Goal: Task Accomplishment & Management: Manage account settings

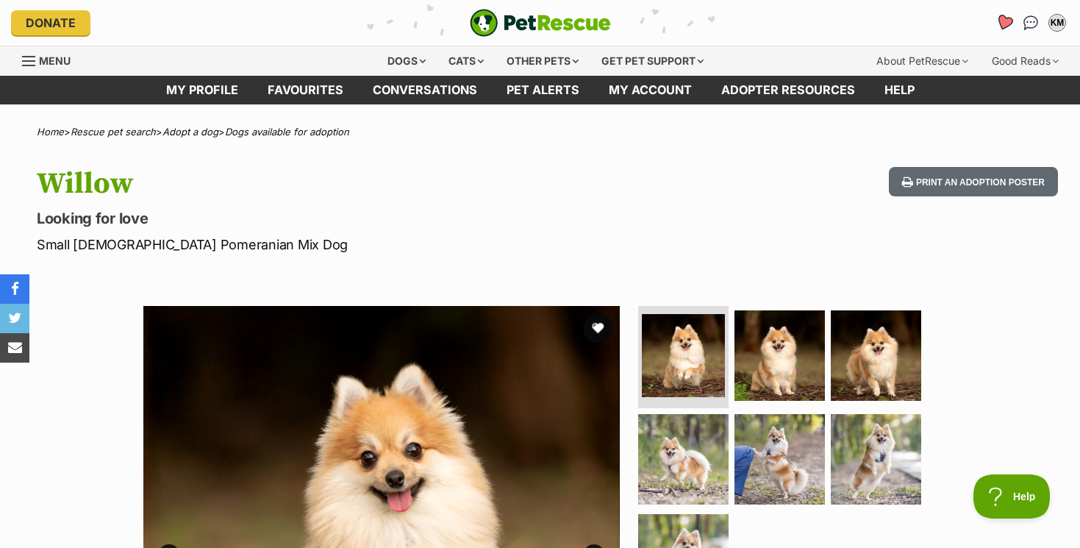
click at [1005, 20] on icon "Favourites" at bounding box center [1005, 22] width 18 height 17
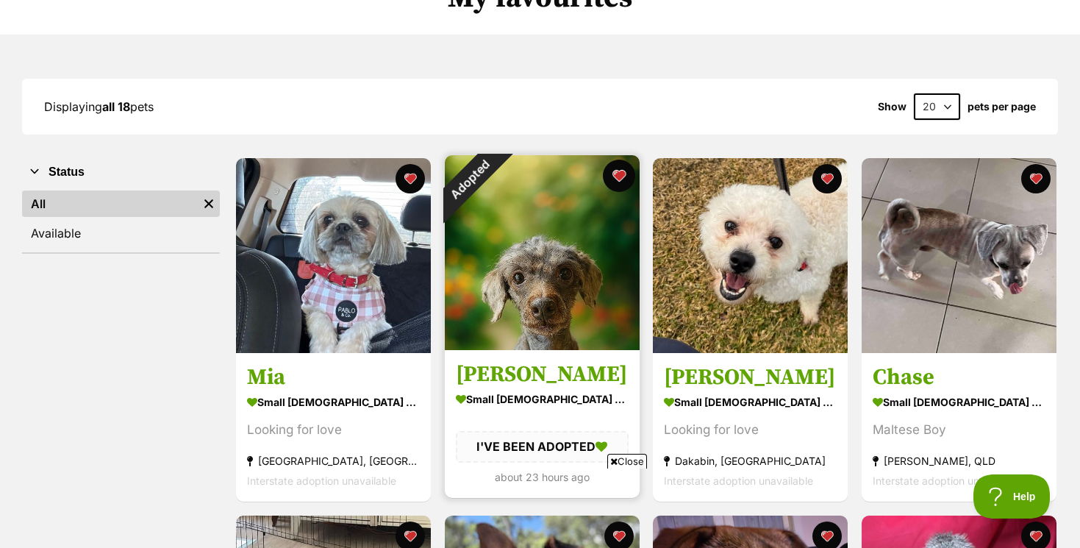
click at [619, 174] on button "favourite" at bounding box center [618, 176] width 32 height 32
